Goal: Transaction & Acquisition: Purchase product/service

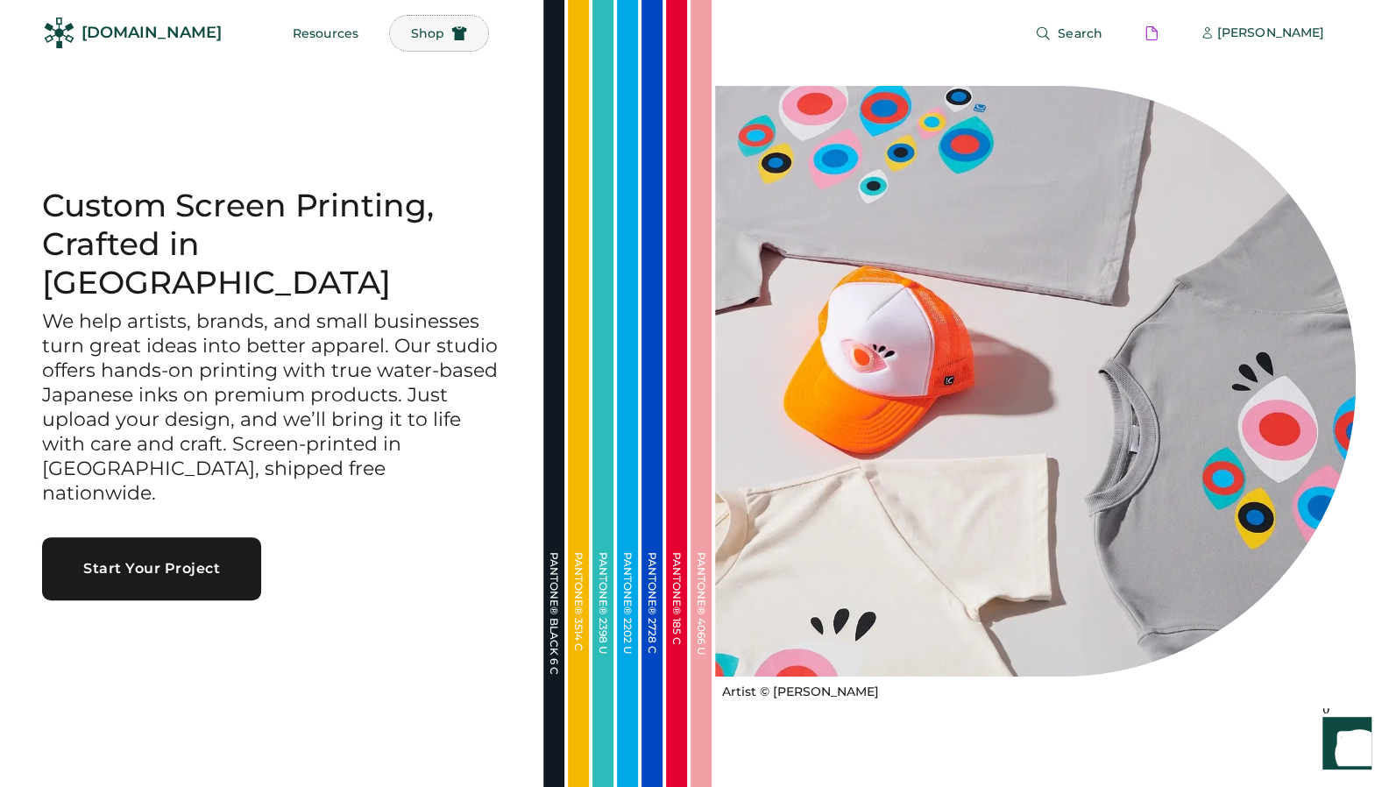
click at [411, 31] on span "Shop" at bounding box center [427, 33] width 33 height 12
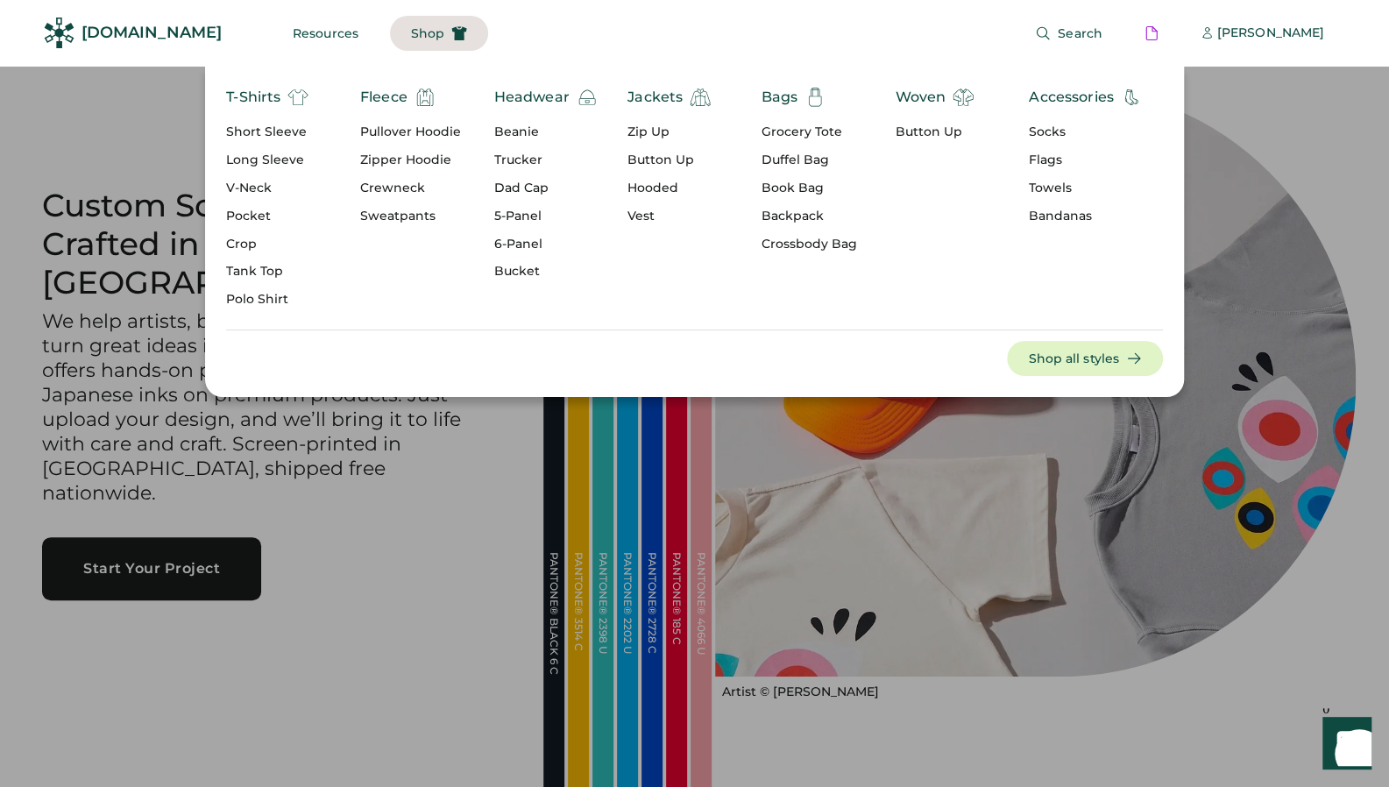
click at [505, 192] on div "Dad Cap" at bounding box center [545, 189] width 103 height 18
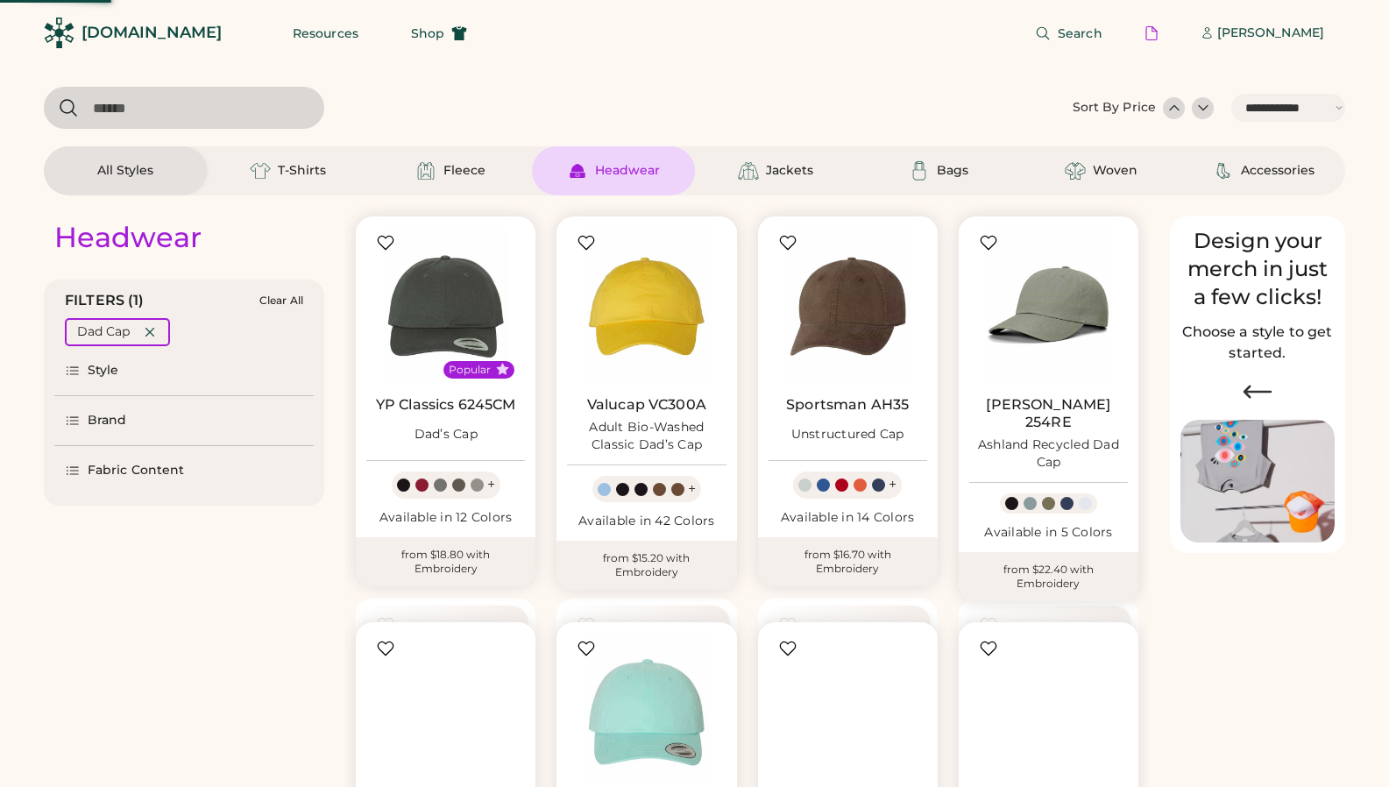
select select "*****"
select select "*"
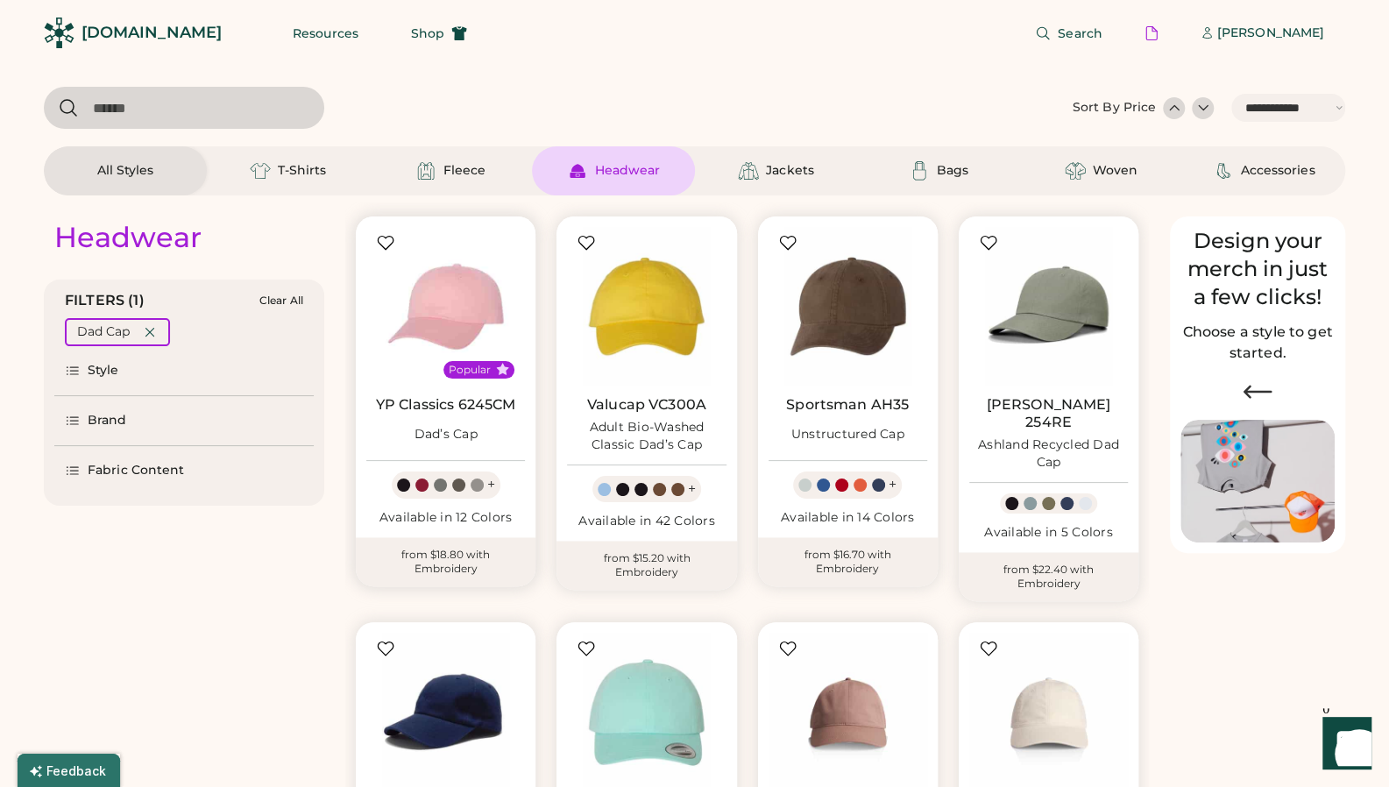
click at [394, 338] on img at bounding box center [445, 306] width 159 height 159
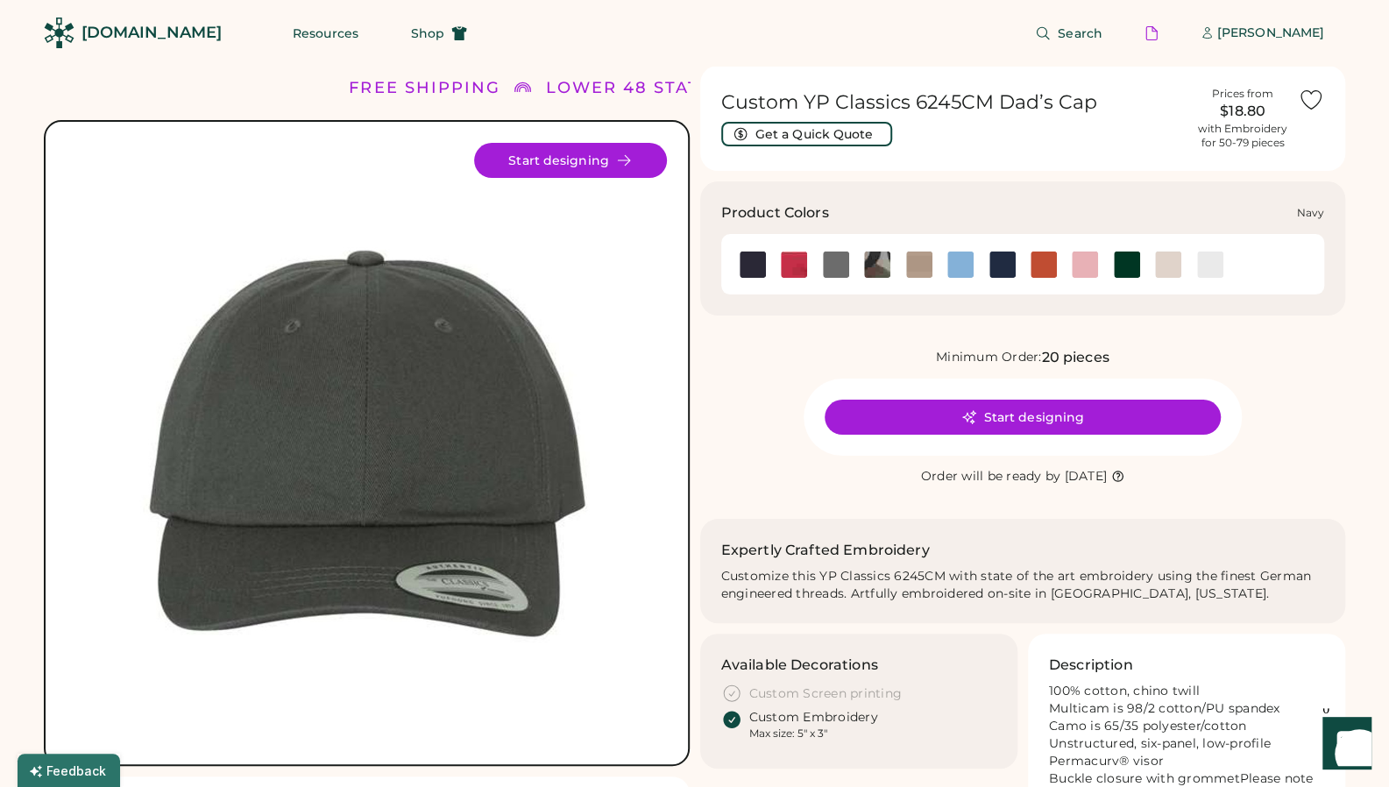
click at [1004, 264] on img at bounding box center [1003, 265] width 26 height 26
click at [405, 43] on button "Shop" at bounding box center [439, 33] width 98 height 35
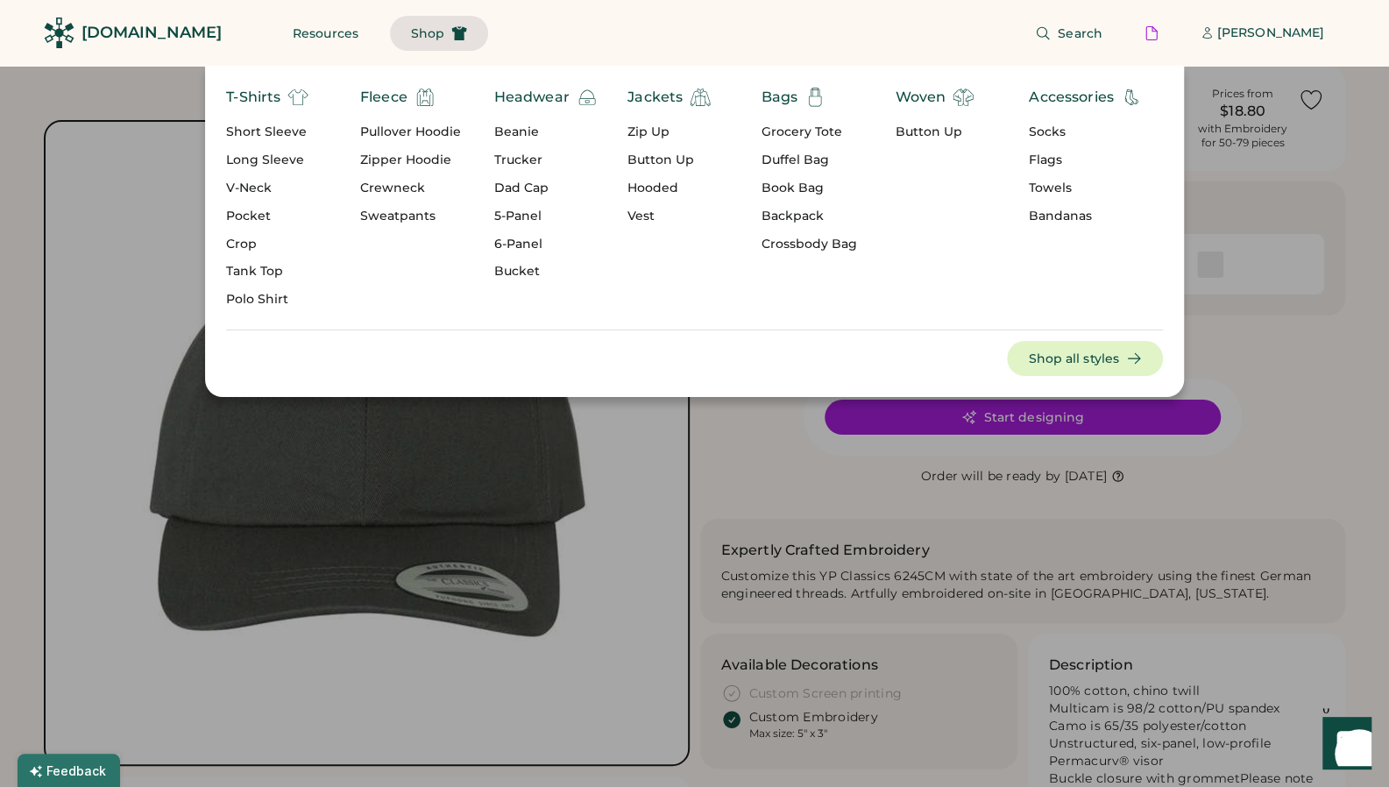
click at [512, 86] on div "T-Shirts Short Sleeve Long Sleeve V-Neck Pocket Crop Tank Top Polo Shirt Fleece…" at bounding box center [694, 231] width 979 height 331
click at [516, 97] on div "Headwear" at bounding box center [531, 97] width 75 height 21
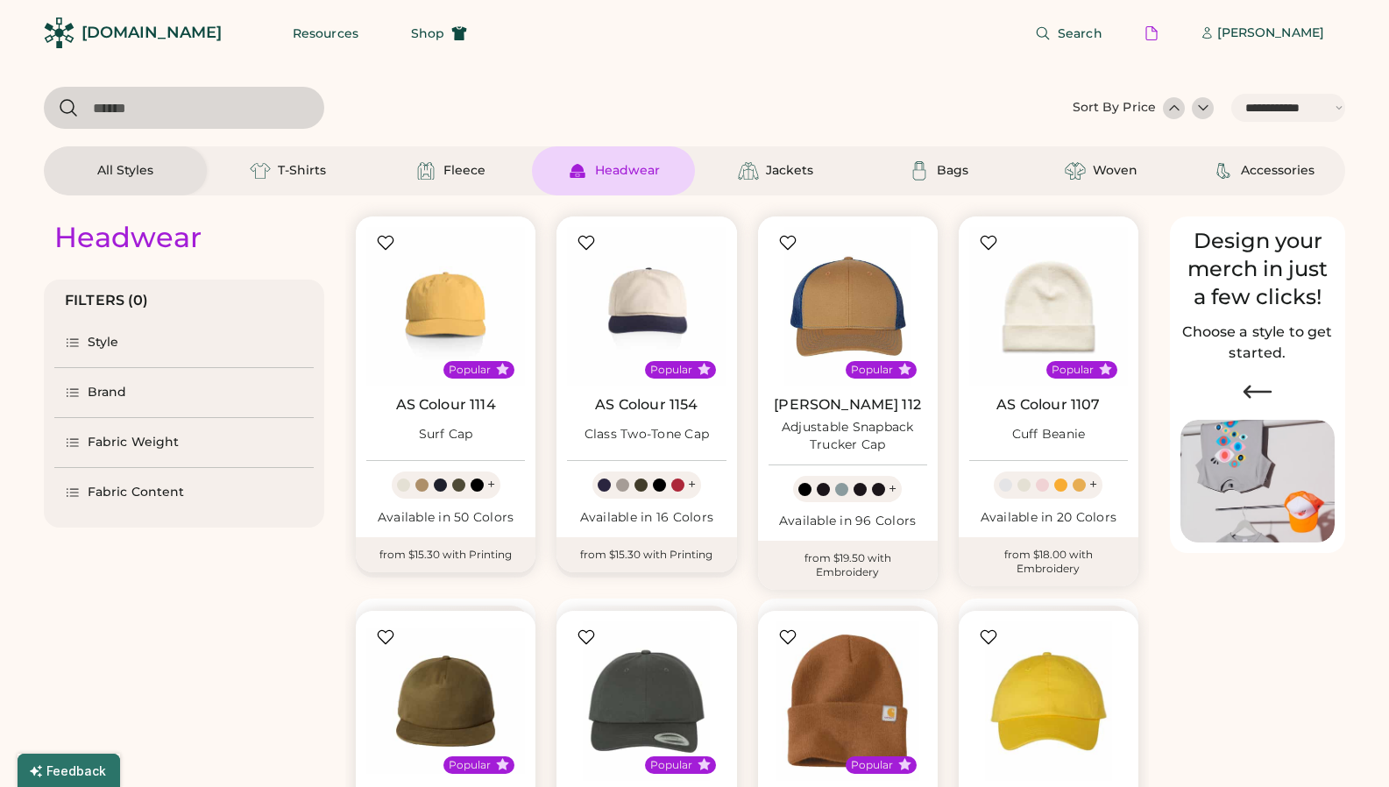
select select "*****"
select select "*"
click at [410, 318] on img at bounding box center [445, 306] width 159 height 159
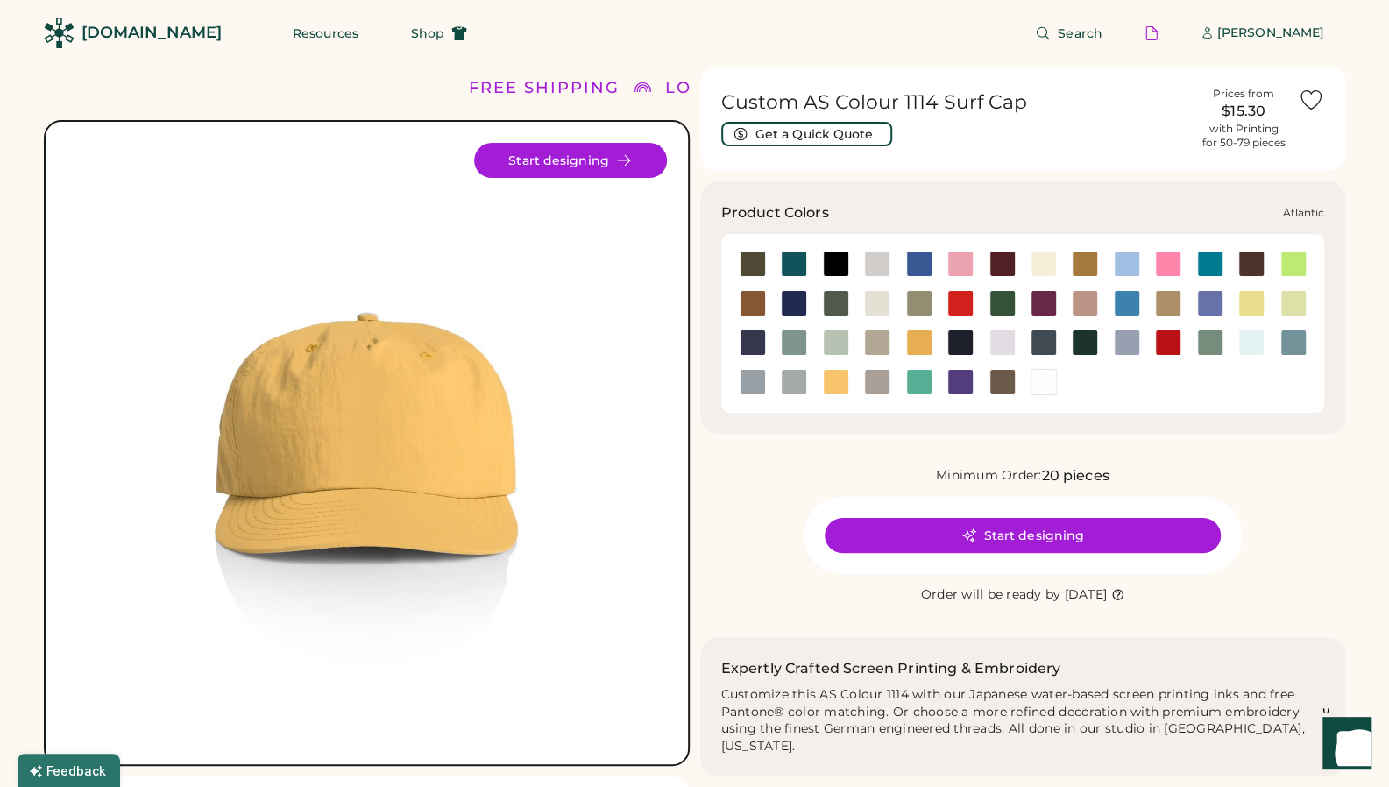
click at [801, 256] on div at bounding box center [794, 264] width 26 height 26
